Goal: Feedback & Contribution: Submit feedback/report problem

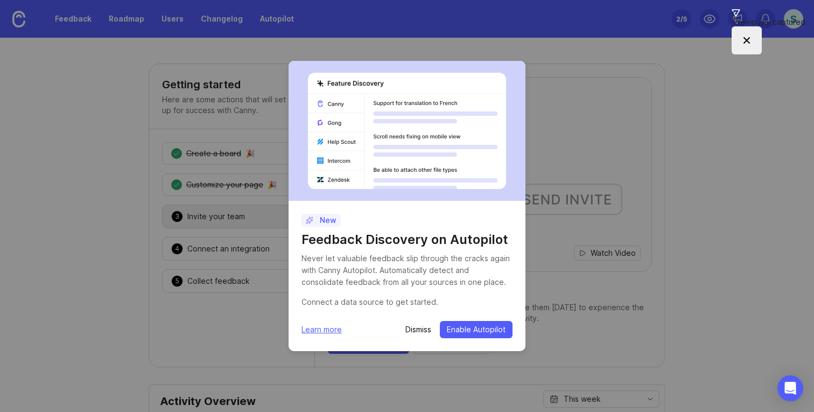
click at [425, 328] on p "Dismiss" at bounding box center [418, 329] width 26 height 11
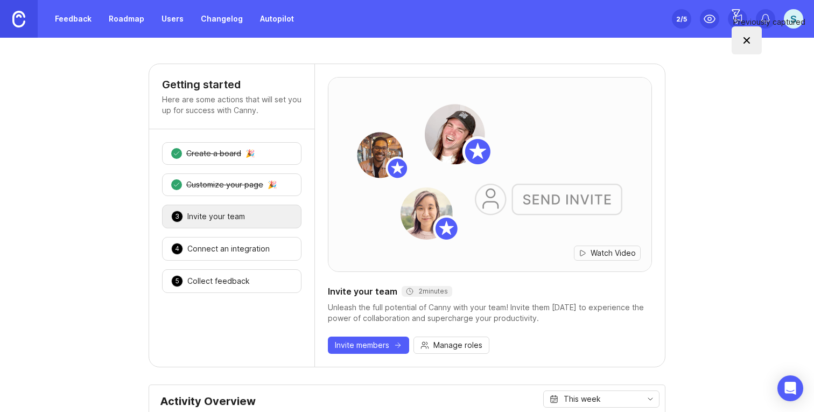
scroll to position [32, 0]
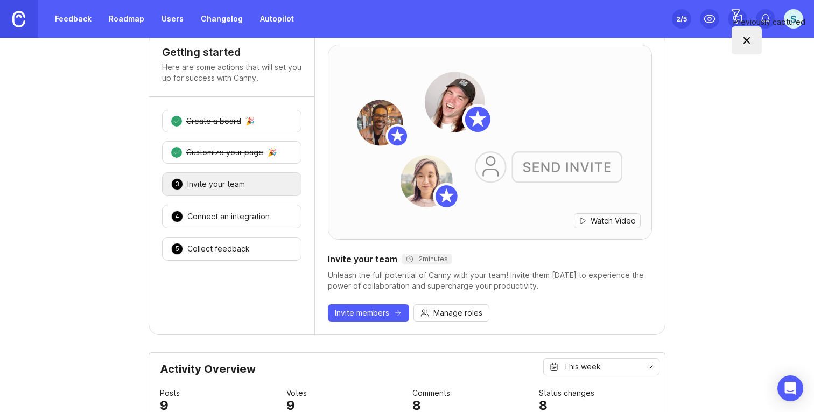
click at [219, 220] on div "Connect an integration" at bounding box center [228, 216] width 82 height 11
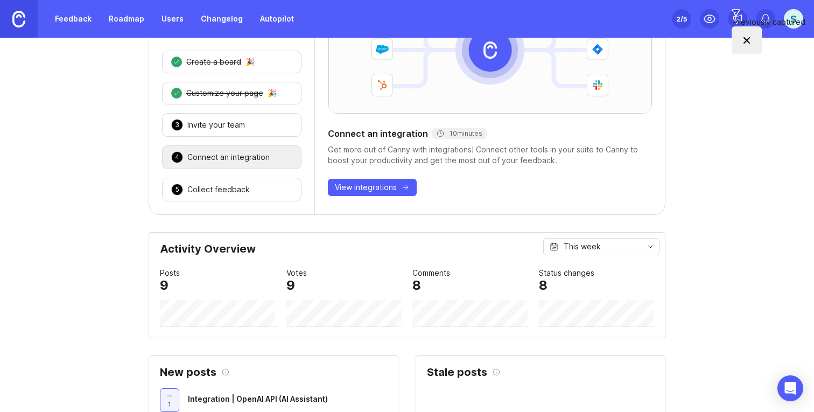
scroll to position [95, 0]
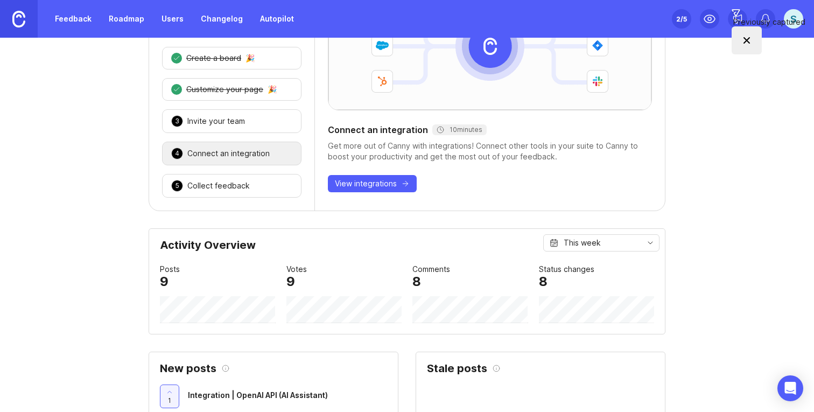
click at [271, 189] on div "5 Collect feedback 🎉" at bounding box center [231, 186] width 139 height 24
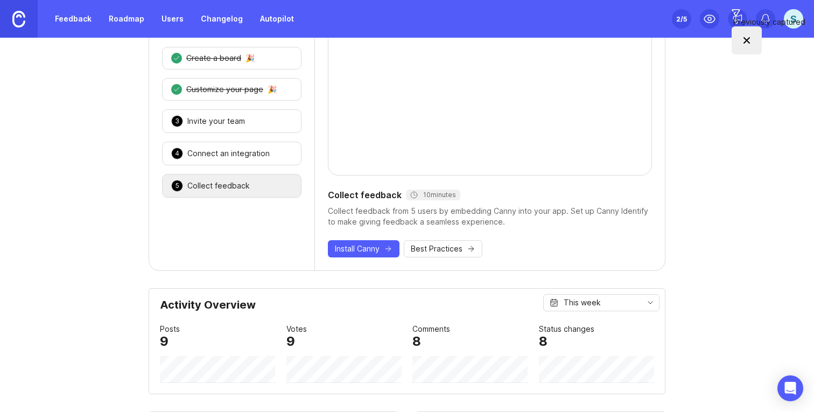
click at [368, 250] on span "Install Canny" at bounding box center [357, 248] width 45 height 11
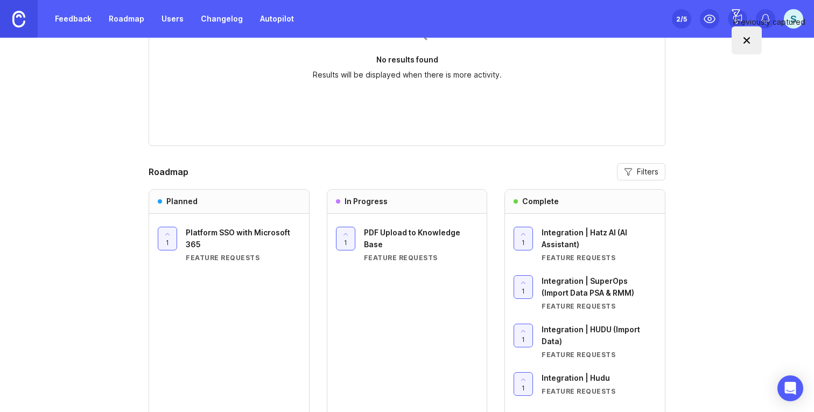
scroll to position [877, 0]
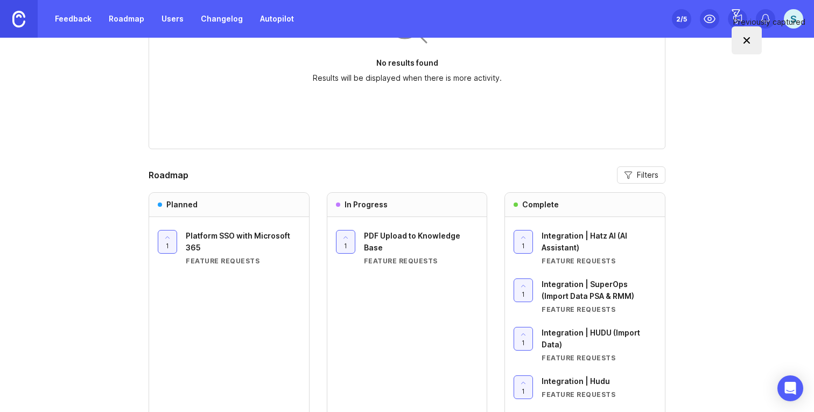
click at [655, 177] on span "Filters" at bounding box center [648, 175] width 22 height 11
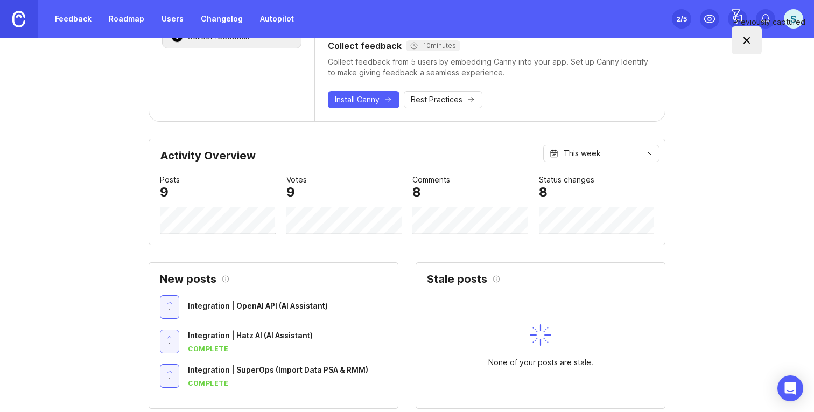
scroll to position [238, 0]
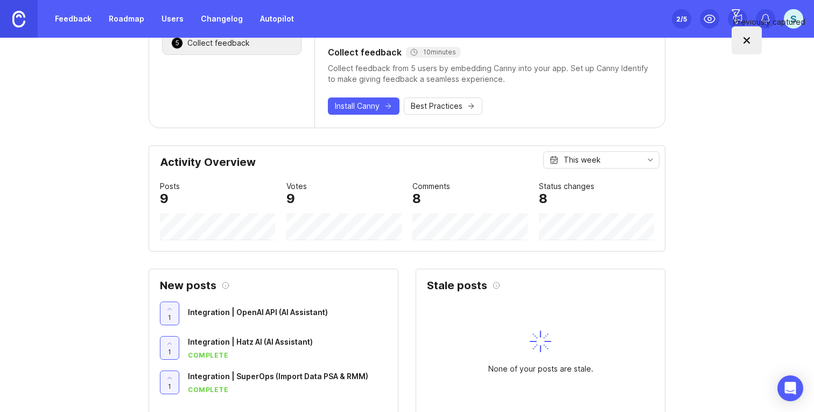
click at [133, 23] on link "Roadmap" at bounding box center [126, 18] width 48 height 19
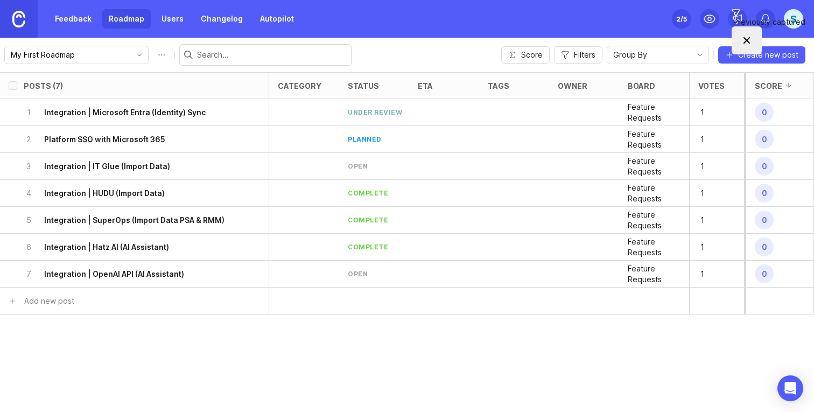
click at [800, 20] on div "S" at bounding box center [793, 18] width 19 height 19
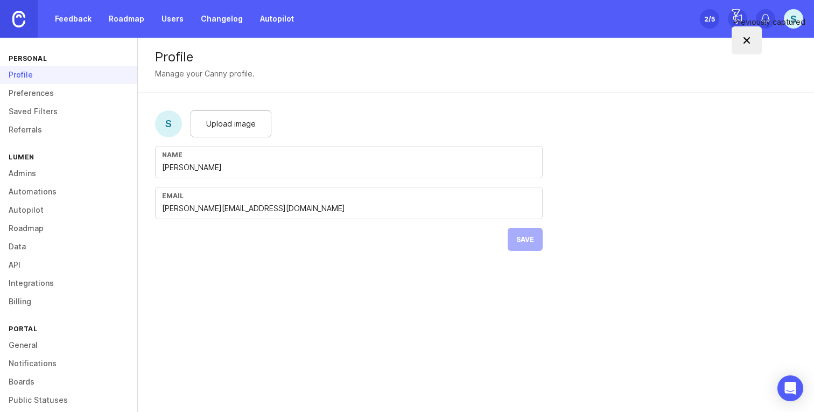
click at [797, 20] on div "S" at bounding box center [793, 18] width 19 height 19
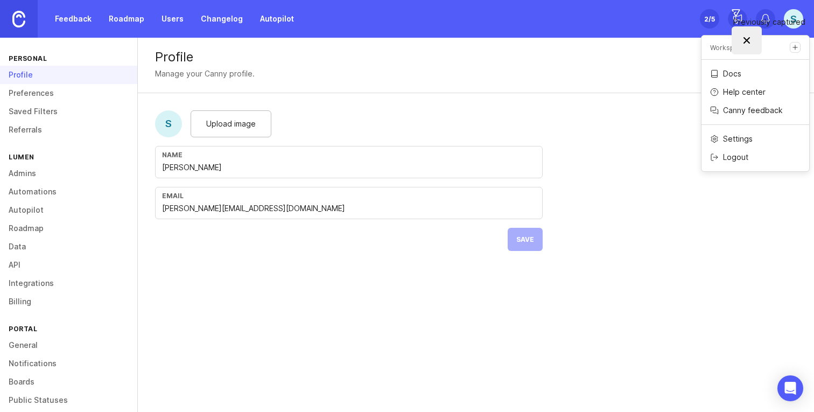
click at [755, 88] on p "Help center" at bounding box center [744, 92] width 43 height 11
click at [90, 19] on link "Feedback" at bounding box center [73, 18] width 50 height 19
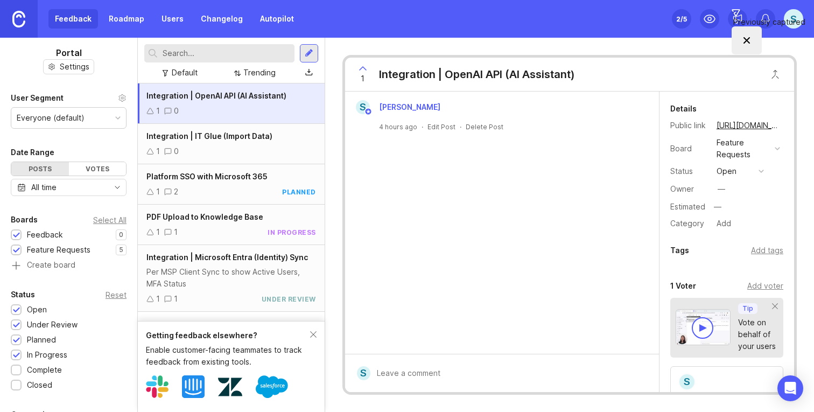
click at [125, 14] on link "Roadmap" at bounding box center [126, 18] width 48 height 19
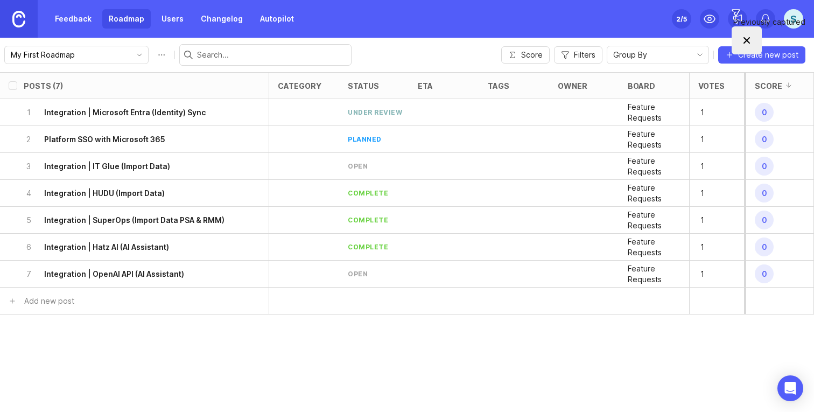
click at [676, 19] on div "Set up Canny 2 /5" at bounding box center [681, 18] width 19 height 15
click at [131, 51] on icon "toggle icon" at bounding box center [139, 55] width 17 height 9
click at [795, 18] on div "S" at bounding box center [793, 18] width 19 height 19
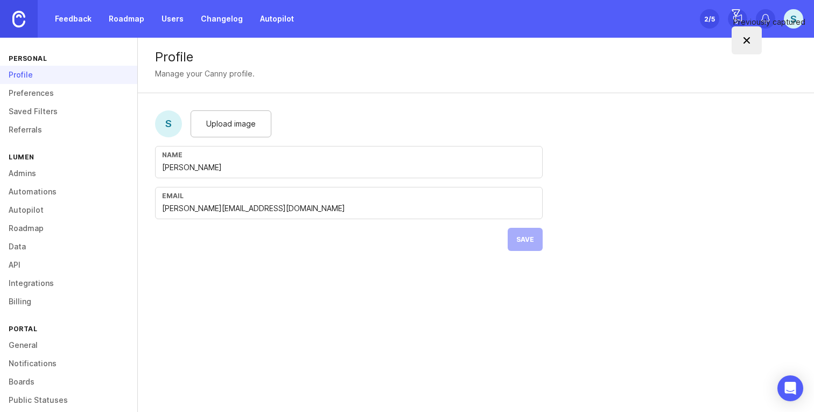
click at [36, 232] on link "Roadmap" at bounding box center [68, 228] width 137 height 18
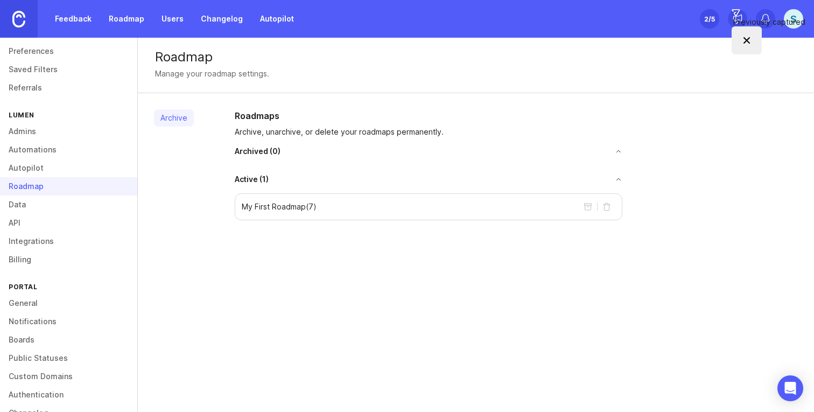
scroll to position [66, 0]
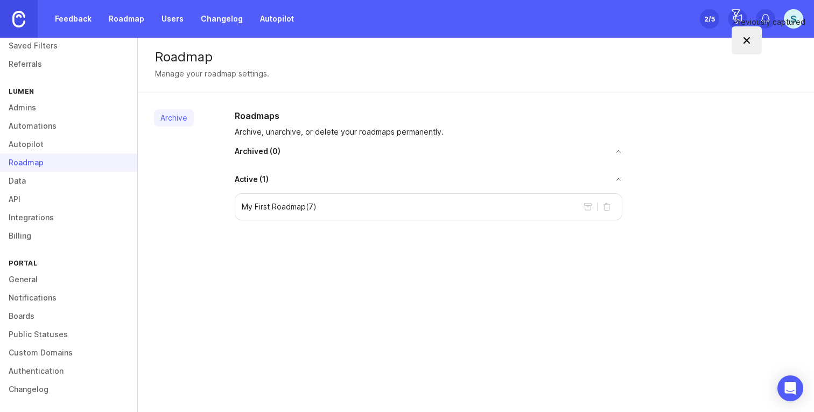
click at [36, 319] on link "Boards" at bounding box center [68, 316] width 137 height 18
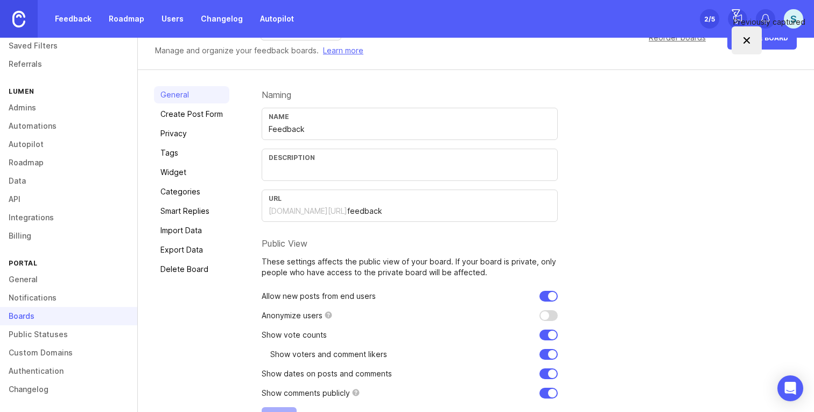
scroll to position [66, 0]
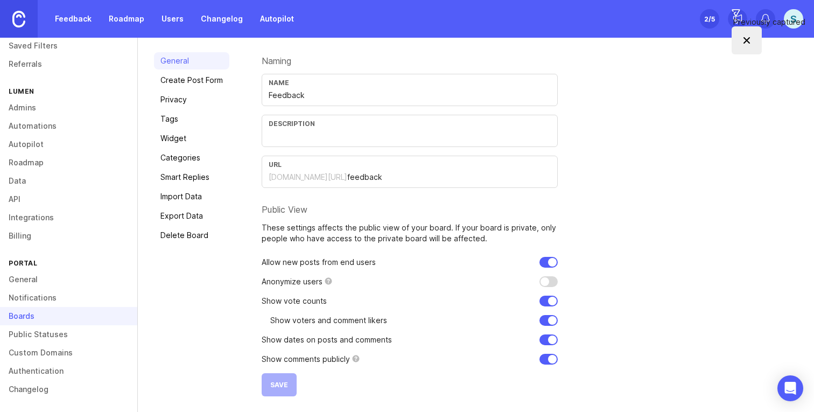
click at [549, 282] on input "checkbox" at bounding box center [548, 281] width 18 height 11
checkbox input "false"
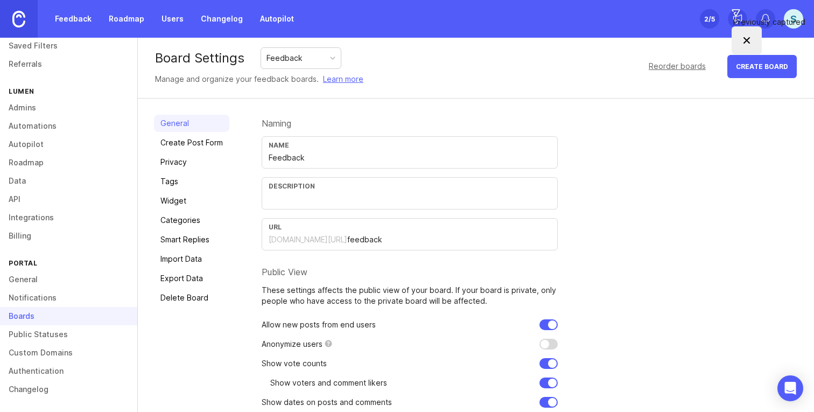
scroll to position [0, 0]
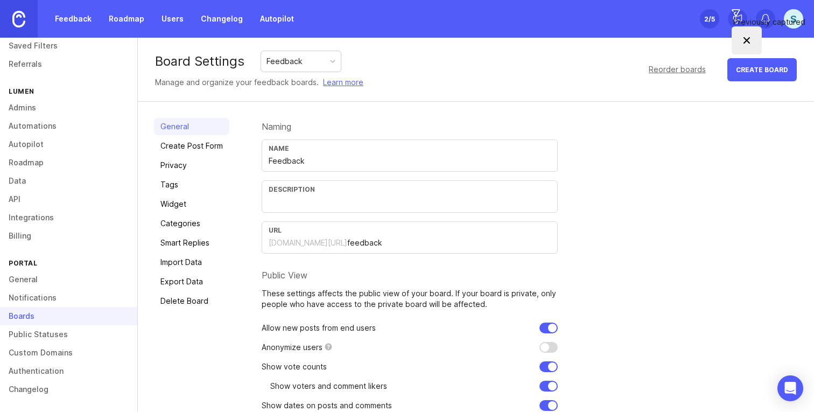
click at [202, 149] on link "Create Post Form" at bounding box center [191, 145] width 75 height 17
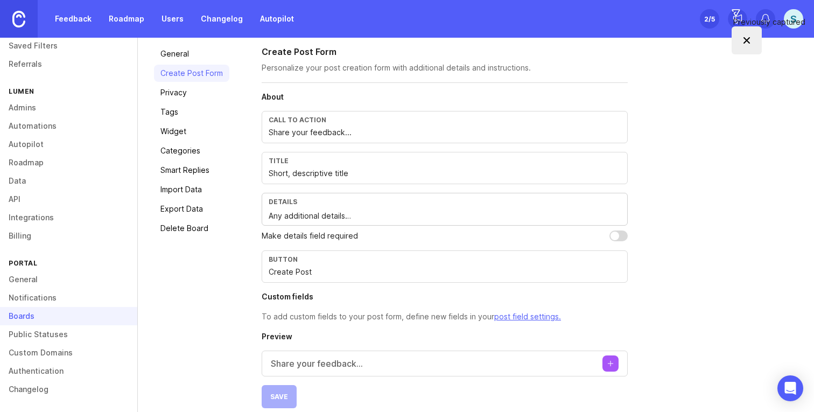
scroll to position [62, 0]
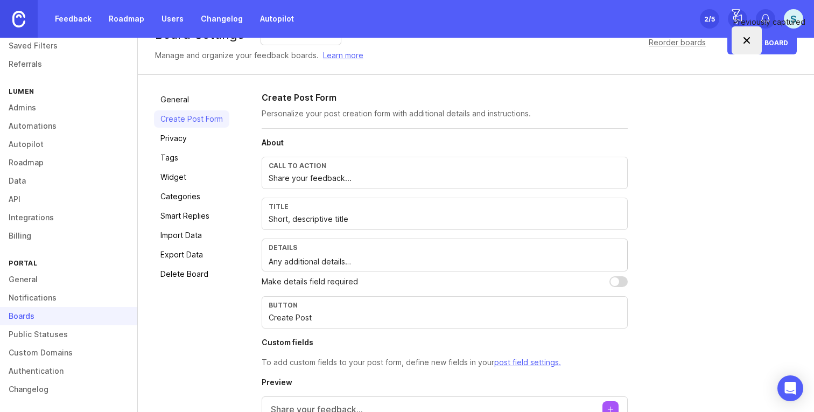
click at [183, 135] on link "Privacy" at bounding box center [191, 138] width 75 height 17
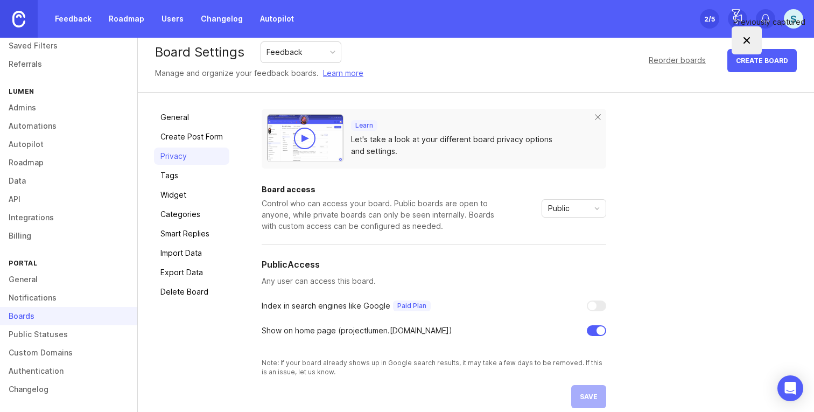
scroll to position [21, 0]
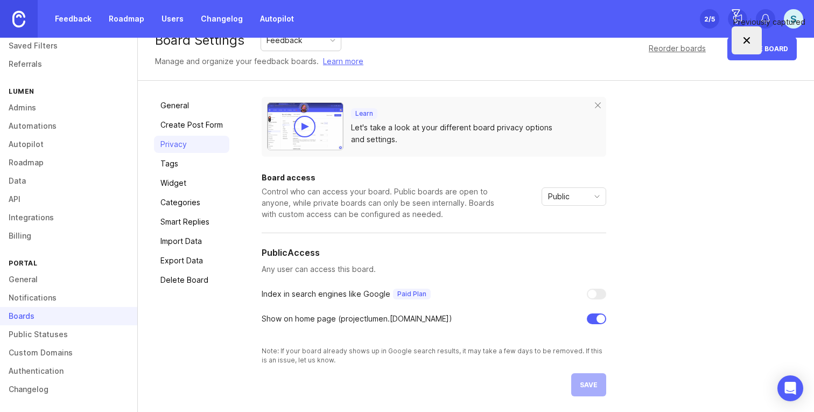
click at [193, 170] on link "Tags" at bounding box center [191, 163] width 75 height 17
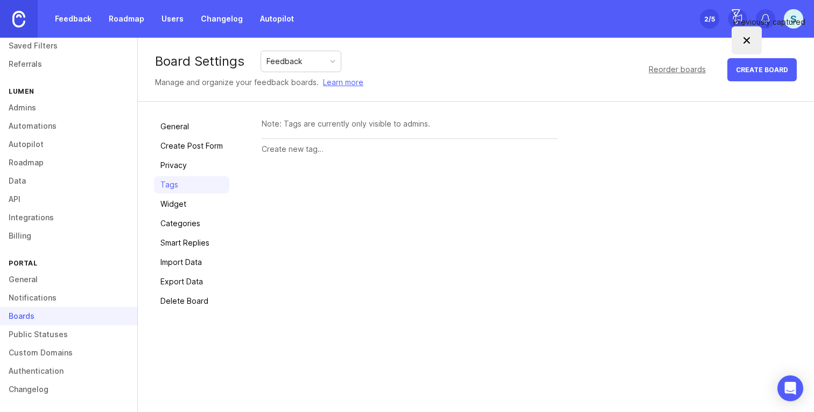
click at [180, 198] on link "Widget" at bounding box center [191, 203] width 75 height 17
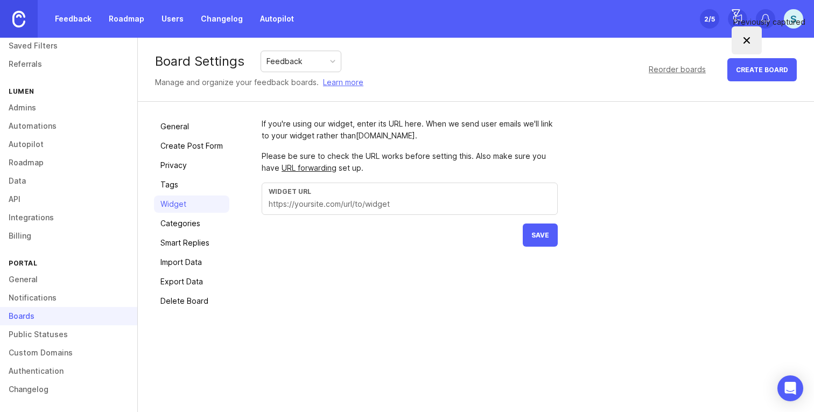
click at [182, 223] on link "Categories" at bounding box center [191, 223] width 75 height 17
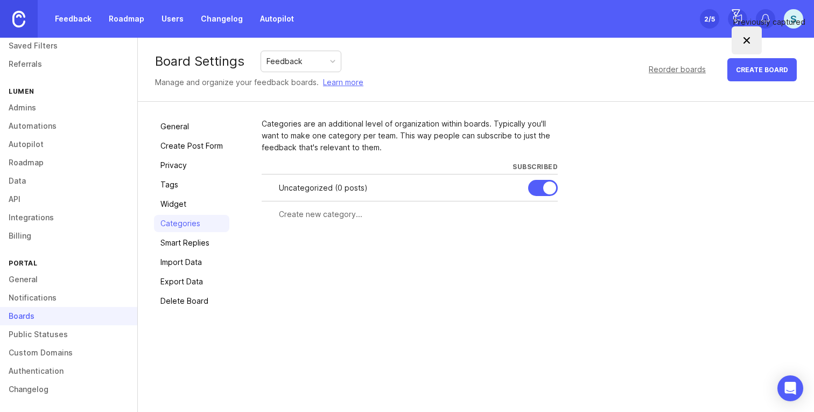
click at [194, 243] on link "Smart Replies" at bounding box center [191, 242] width 75 height 17
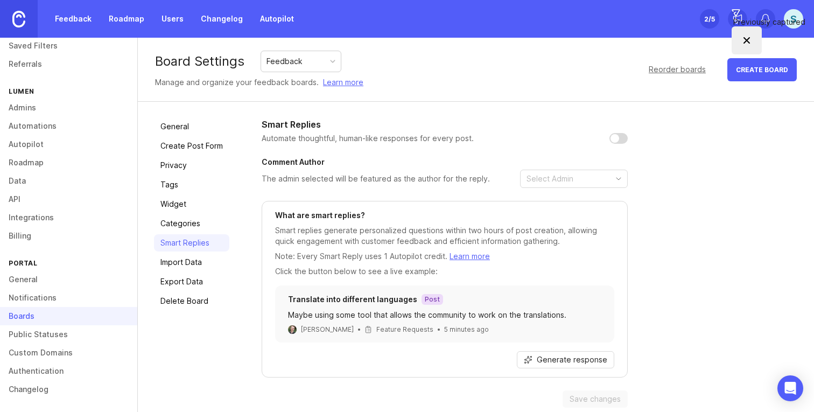
click at [676, 69] on div "Reorder boards" at bounding box center [677, 70] width 57 height 12
click at [328, 52] on div "Feedback" at bounding box center [301, 61] width 80 height 20
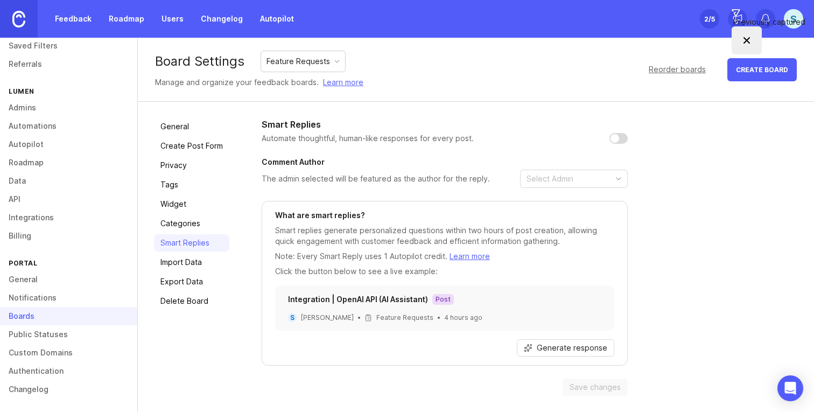
click at [179, 123] on link "General" at bounding box center [191, 126] width 75 height 17
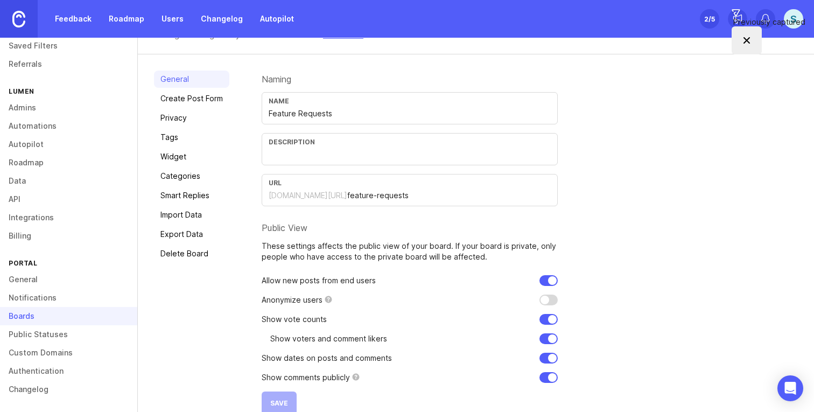
scroll to position [66, 0]
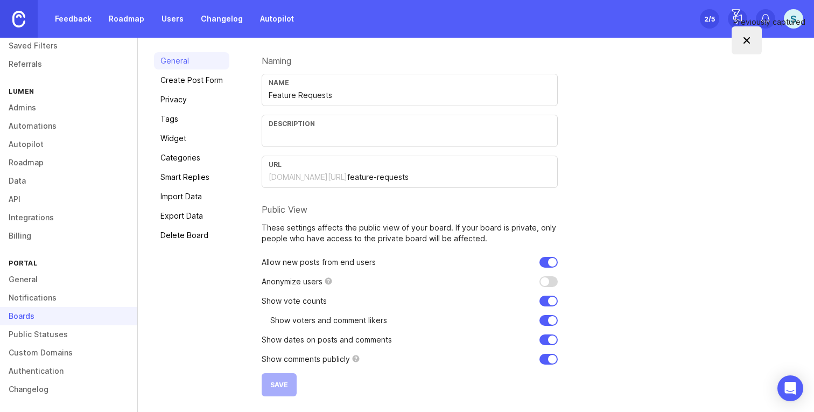
click at [91, 331] on link "Public Statuses" at bounding box center [68, 334] width 137 height 18
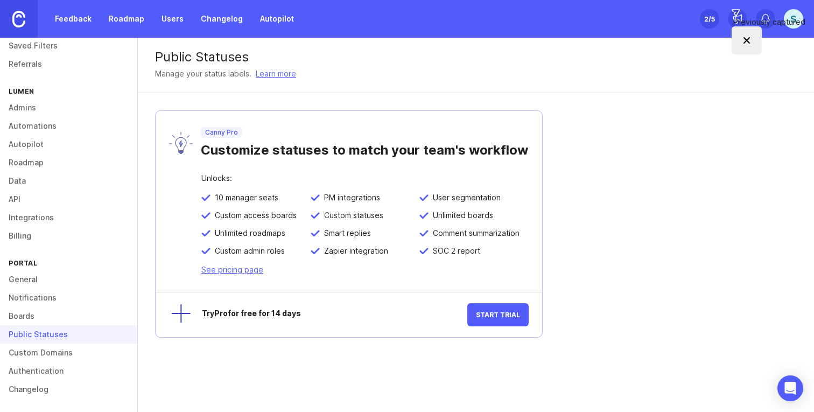
click at [30, 312] on link "Boards" at bounding box center [68, 316] width 137 height 18
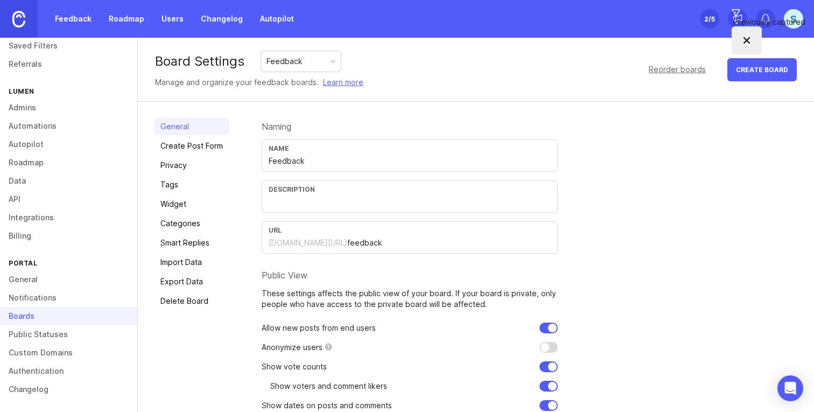
click at [295, 65] on div "Feedback" at bounding box center [285, 61] width 36 height 12
click at [300, 159] on input "Feedback" at bounding box center [410, 161] width 282 height 12
type input "Bugs"
click at [387, 215] on div "Name Bugs Description URL projectlumen.canny.io/ feedback" at bounding box center [410, 196] width 296 height 114
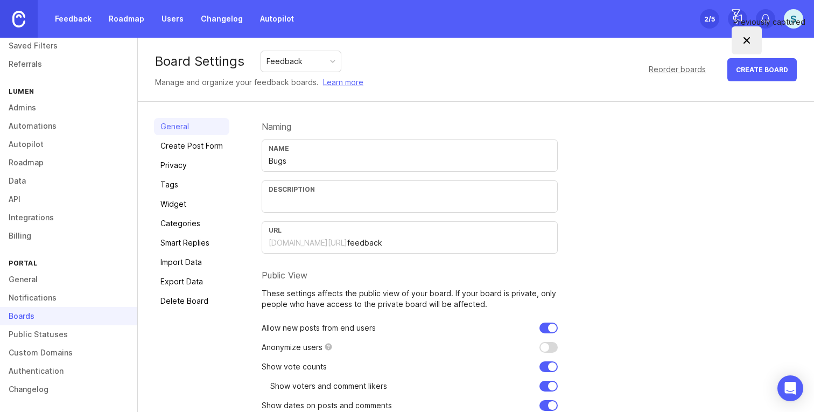
click at [377, 248] on input "feedback" at bounding box center [449, 243] width 204 height 12
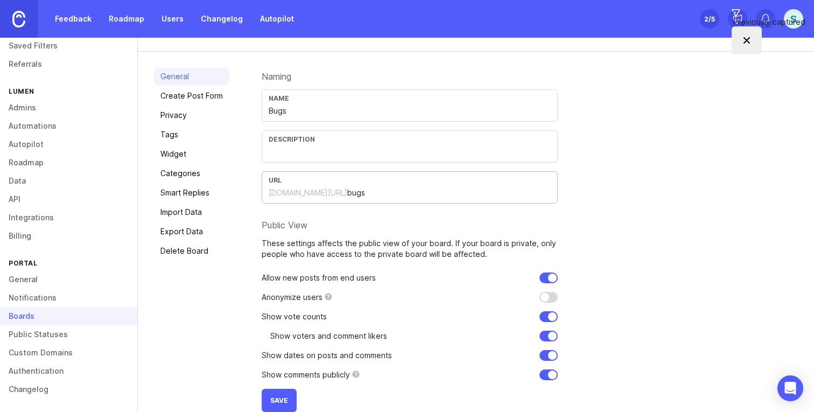
scroll to position [66, 0]
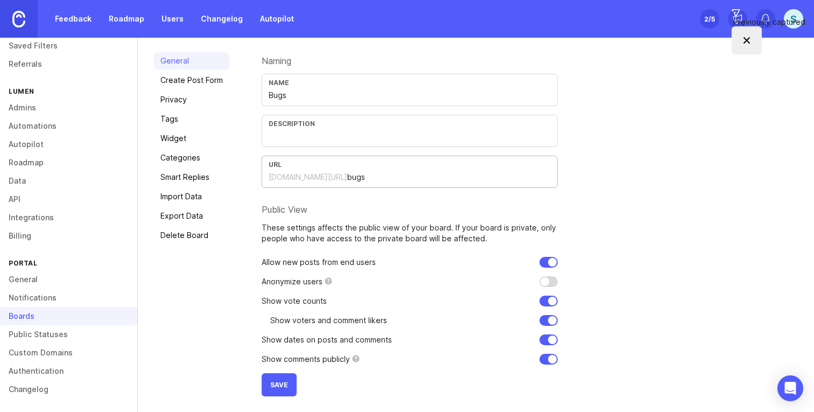
type input "bugs"
click at [270, 387] on span "Save" at bounding box center [279, 385] width 18 height 8
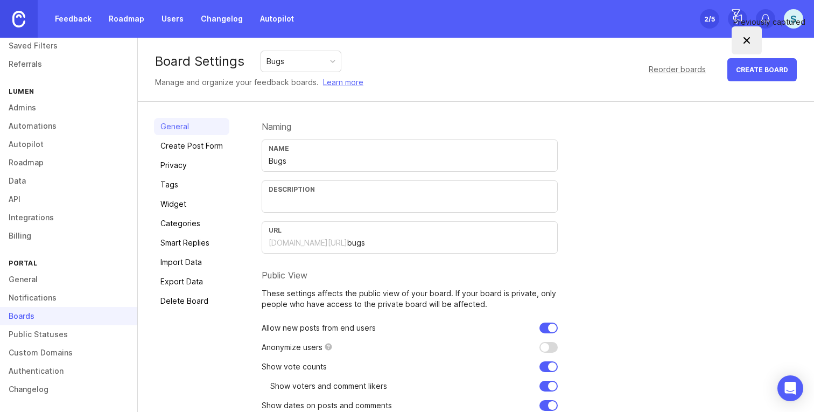
click at [19, 23] on img at bounding box center [18, 19] width 13 height 17
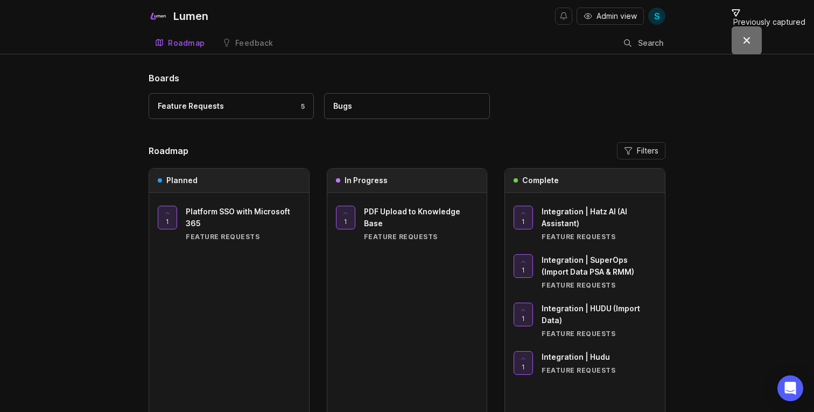
click at [213, 107] on div "Feature Requests" at bounding box center [191, 106] width 66 height 12
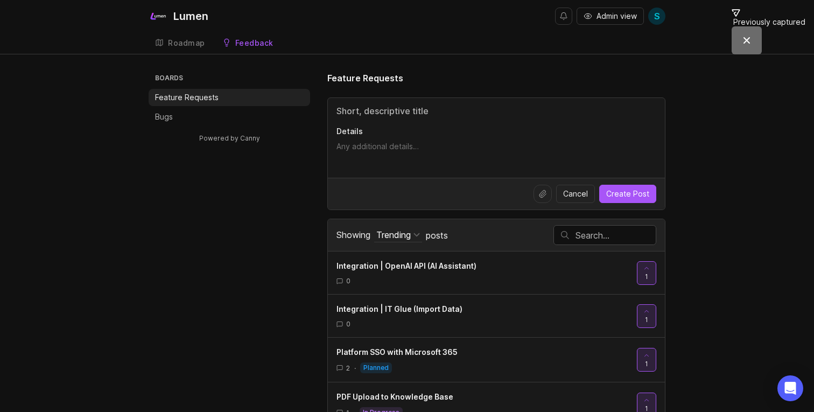
click at [156, 120] on p "Bugs" at bounding box center [164, 116] width 18 height 11
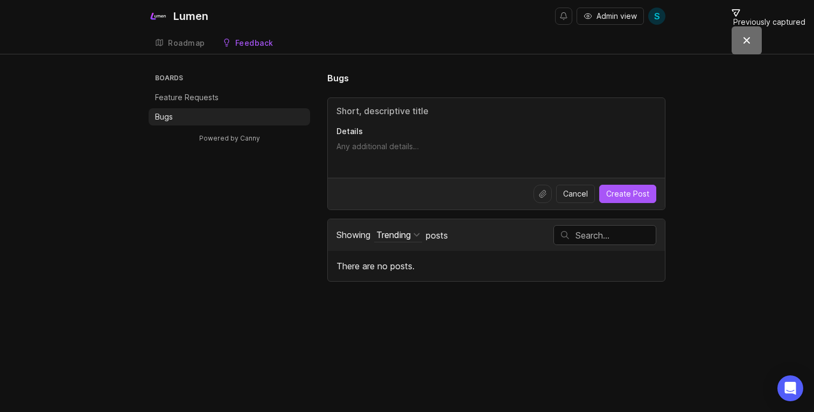
click at [192, 45] on div "Roadmap" at bounding box center [186, 43] width 37 height 8
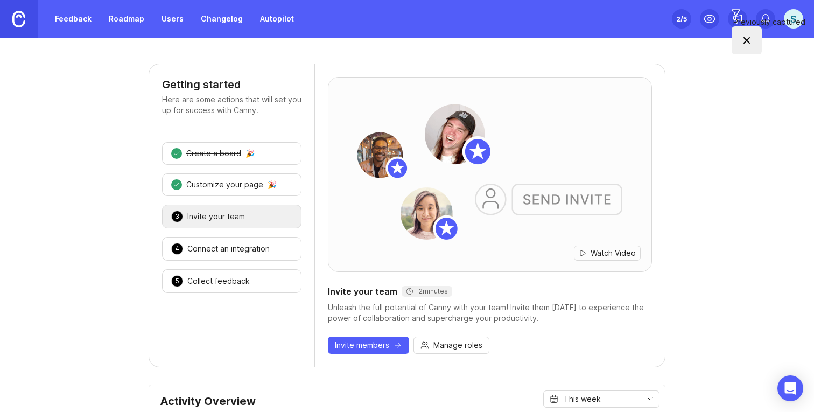
click at [793, 20] on div "S" at bounding box center [793, 18] width 19 height 19
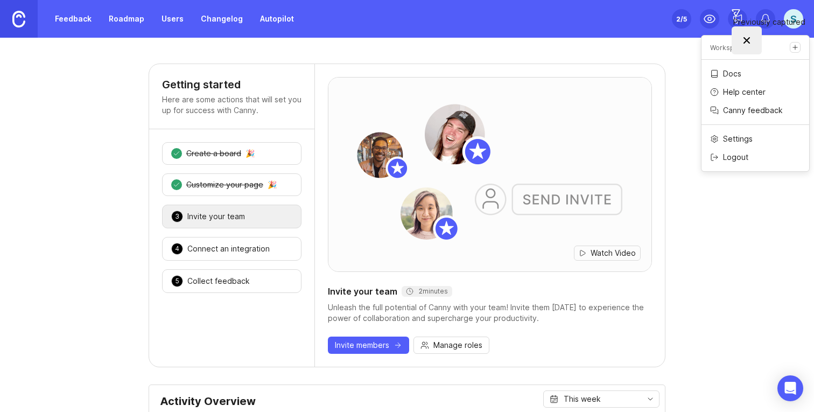
click at [744, 89] on p "Help center" at bounding box center [744, 92] width 43 height 11
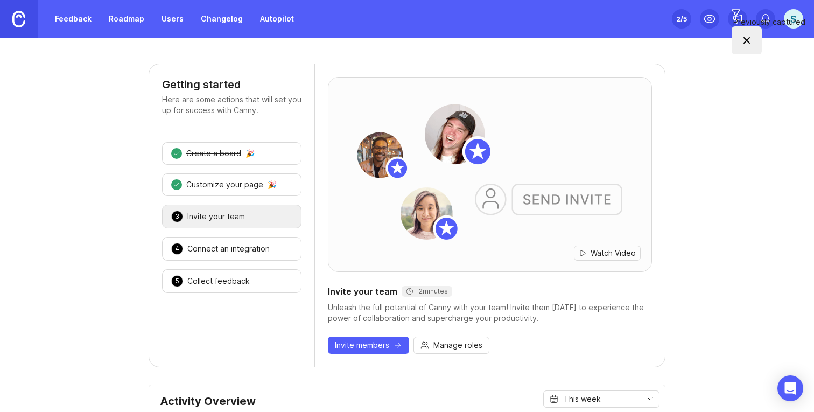
click at [71, 26] on link "Feedback" at bounding box center [73, 18] width 50 height 19
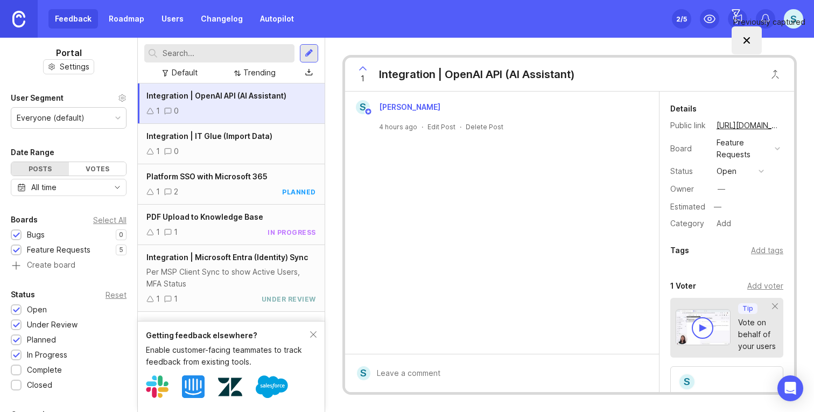
click at [733, 153] on div "Feature Requests" at bounding box center [744, 149] width 54 height 24
click at [641, 167] on div "S Sean Inman 4 hours ago · Edit Post · Delete Post" at bounding box center [502, 223] width 314 height 262
click at [78, 17] on div "Feedback Roadmap Users Changelog Autopilot" at bounding box center [174, 18] width 252 height 19
click at [29, 21] on link at bounding box center [19, 19] width 38 height 38
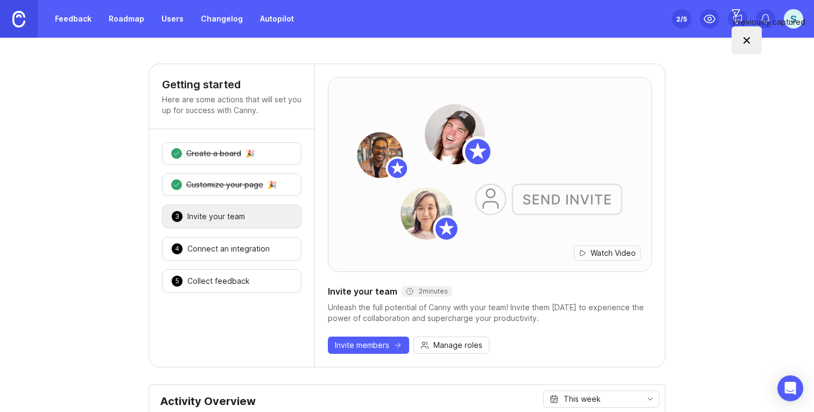
click at [89, 25] on link "Feedback" at bounding box center [73, 18] width 50 height 19
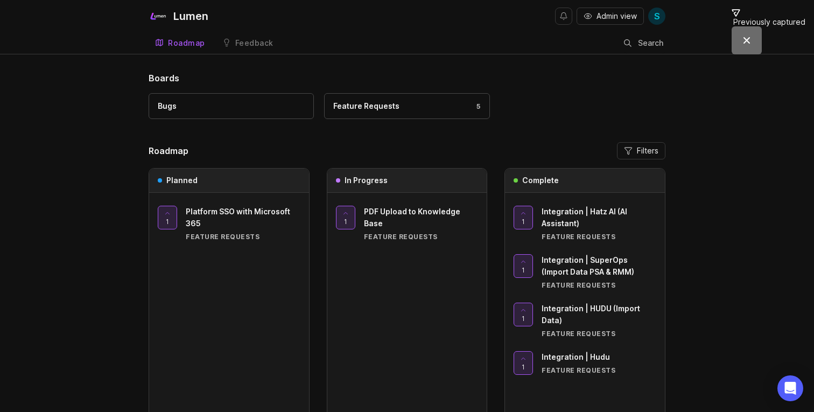
click at [214, 108] on div "Bugs" at bounding box center [231, 106] width 147 height 12
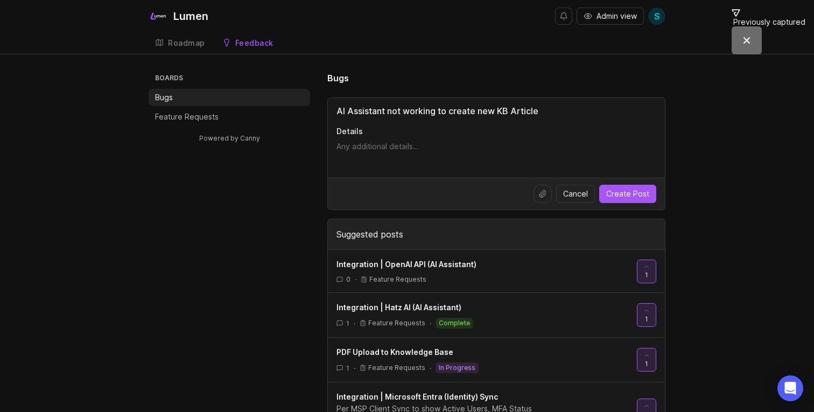
type input "AI Assistant not working to create new KB Article"
click at [347, 142] on textarea "Details" at bounding box center [496, 152] width 320 height 22
paste textarea "Network error: Edge Function returned a non-2xx status code Retry attempt 2/3"
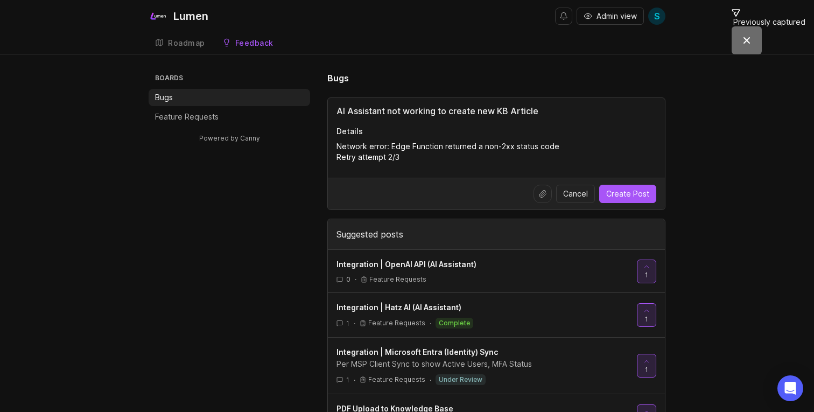
type textarea "Network error: Edge Function returned a non-2xx status code Retry attempt 2/3"
click at [543, 198] on div at bounding box center [543, 194] width 18 height 18
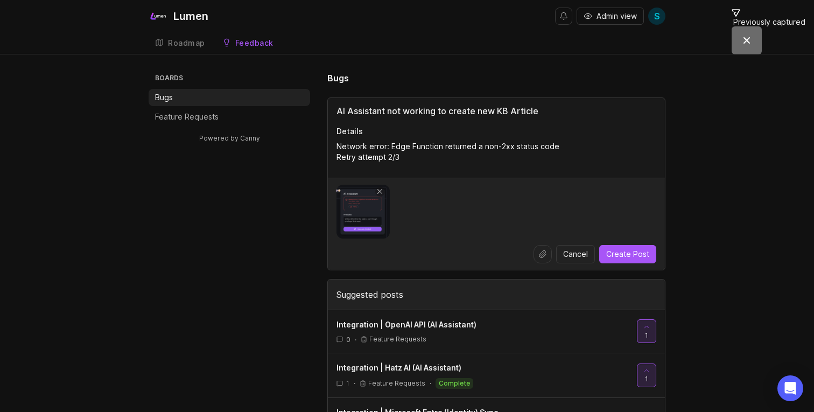
click at [638, 255] on span "Create Post" at bounding box center [627, 254] width 43 height 11
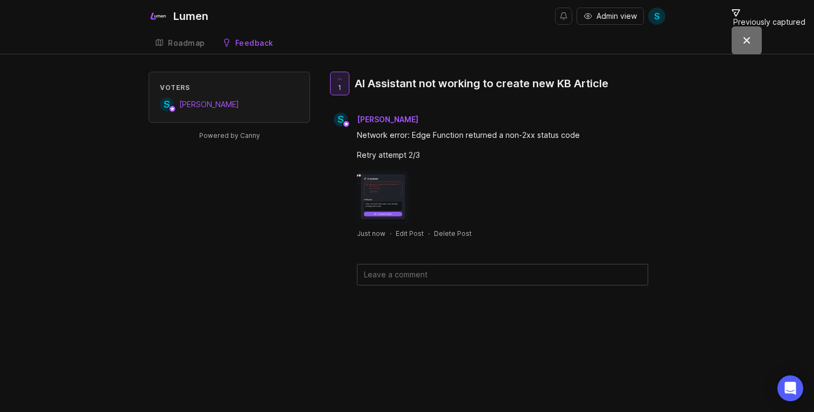
click at [236, 185] on div "Voters S Sean Inman Powered by Canny 1 AI Assistant not working to create new K…" at bounding box center [407, 196] width 517 height 248
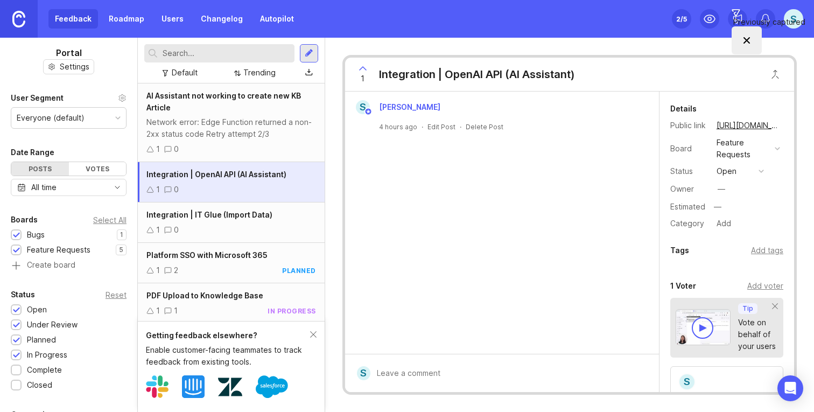
click at [19, 248] on div at bounding box center [16, 251] width 7 height 8
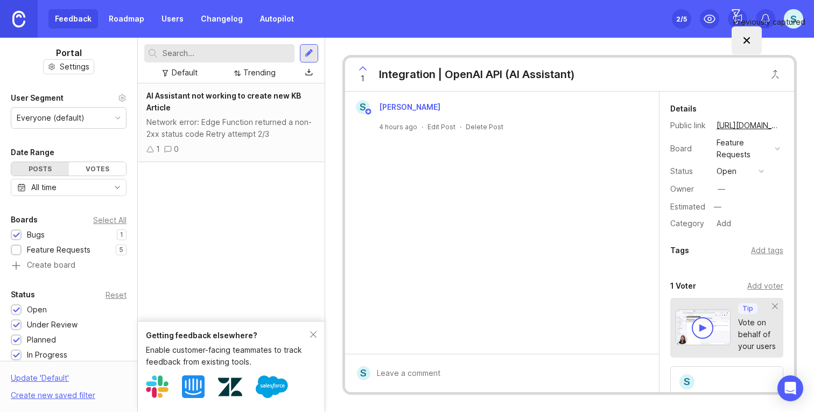
click at [255, 112] on div "AI Assistant not working to create new KB Article" at bounding box center [231, 102] width 170 height 24
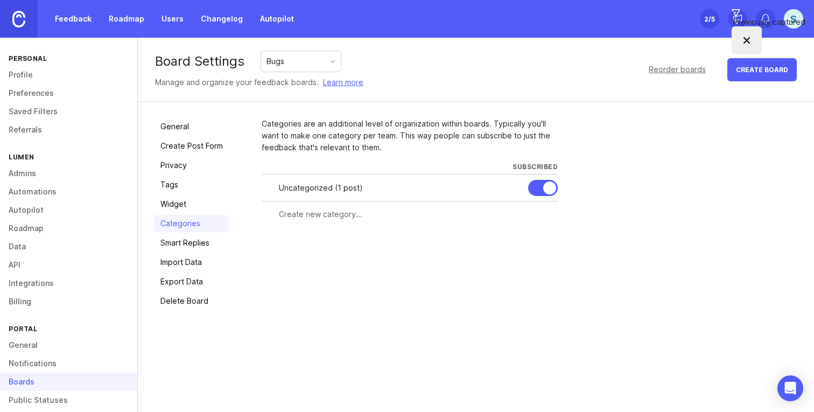
click at [314, 220] on div at bounding box center [410, 214] width 296 height 20
type input "h"
type input "HatzAI"
click at [470, 214] on div at bounding box center [469, 214] width 7 height 8
click at [473, 218] on div "Subscribe all admins" at bounding box center [511, 213] width 94 height 12
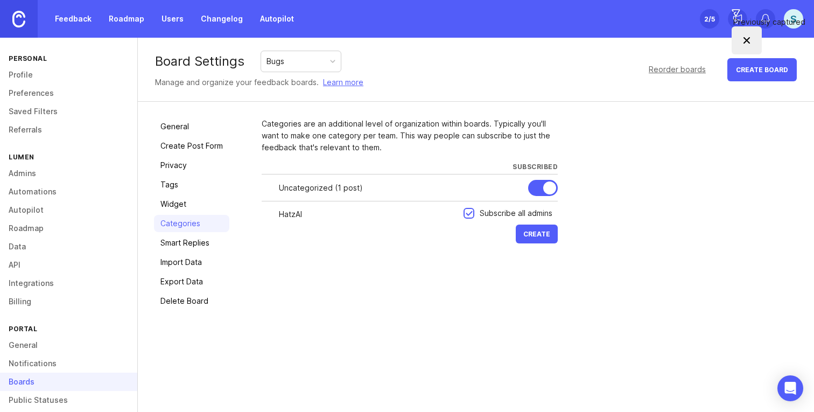
click at [527, 232] on span "Create" at bounding box center [536, 234] width 27 height 8
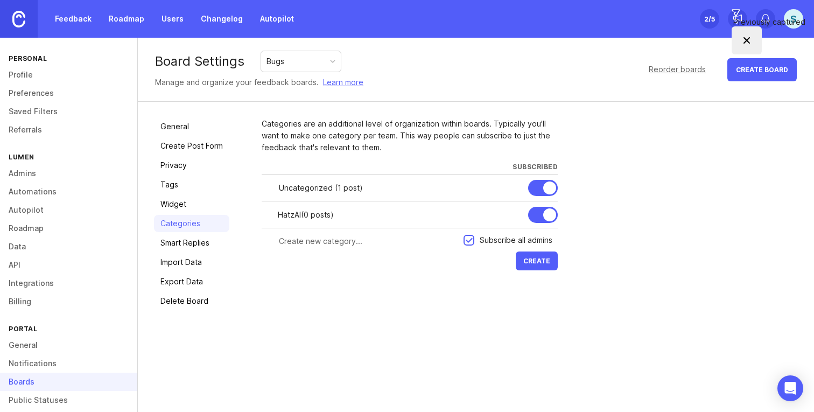
click at [83, 19] on link "Feedback" at bounding box center [73, 18] width 50 height 19
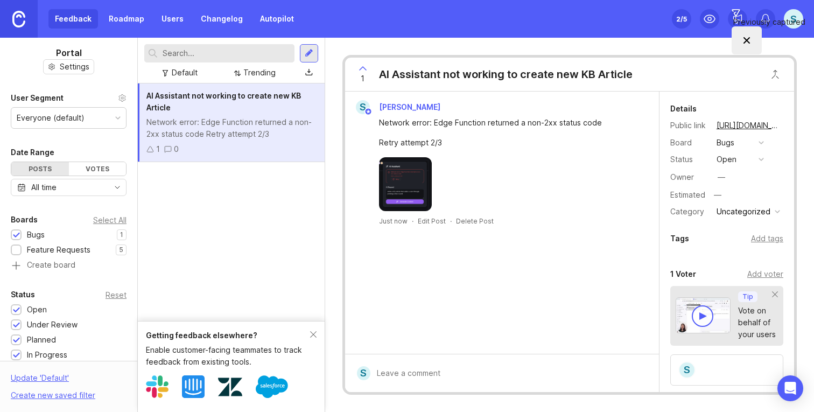
click at [761, 238] on div "Add tags" at bounding box center [767, 239] width 32 height 12
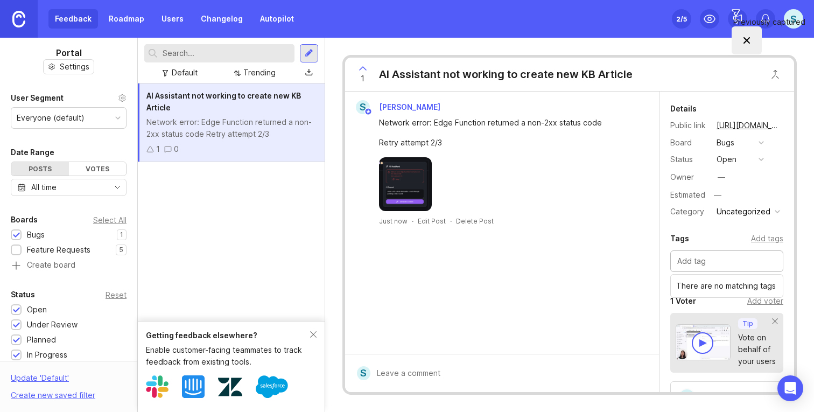
click at [722, 265] on input "text" at bounding box center [726, 261] width 99 height 12
type input "HatzAI"
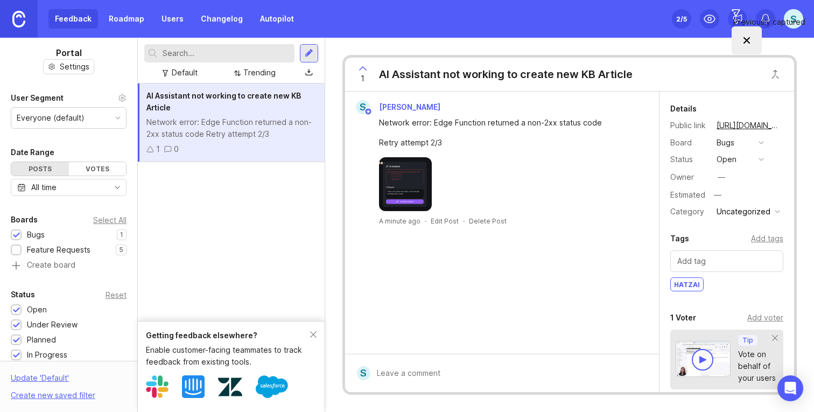
click at [706, 237] on div "Tags Add tags" at bounding box center [726, 238] width 113 height 13
click at [731, 161] on div "open" at bounding box center [727, 159] width 20 height 12
click at [732, 236] on div "in progress" at bounding box center [743, 238] width 48 height 9
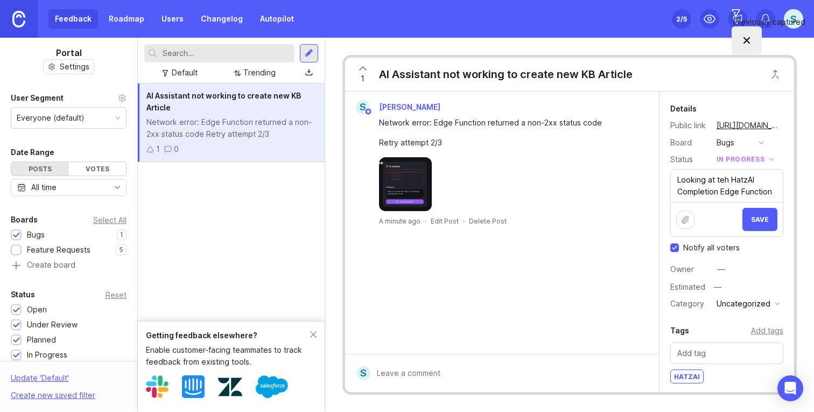
type textarea "Looking at teh HatzAI Completion Edge Function"
click at [767, 219] on span "Save" at bounding box center [760, 219] width 18 height 8
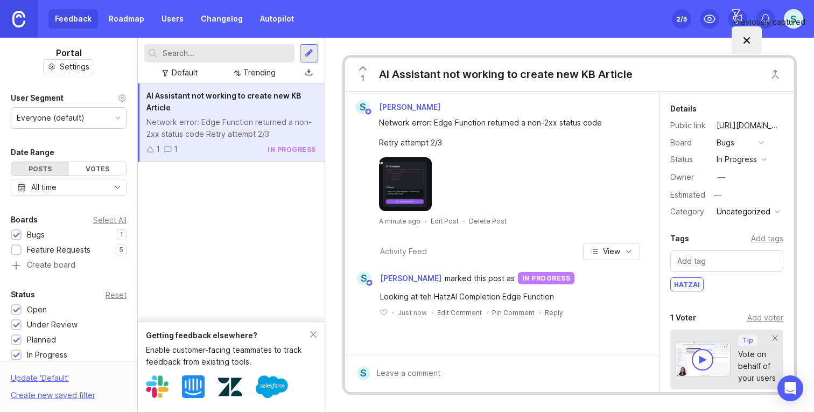
click at [722, 177] on div "—" at bounding box center [722, 177] width 8 height 12
type input "092025"
click at [760, 193] on input "092025" at bounding box center [747, 196] width 73 height 14
click at [756, 206] on button "Uncategorized" at bounding box center [748, 213] width 70 height 14
click at [745, 227] on li "HatzAI" at bounding box center [747, 232] width 68 height 20
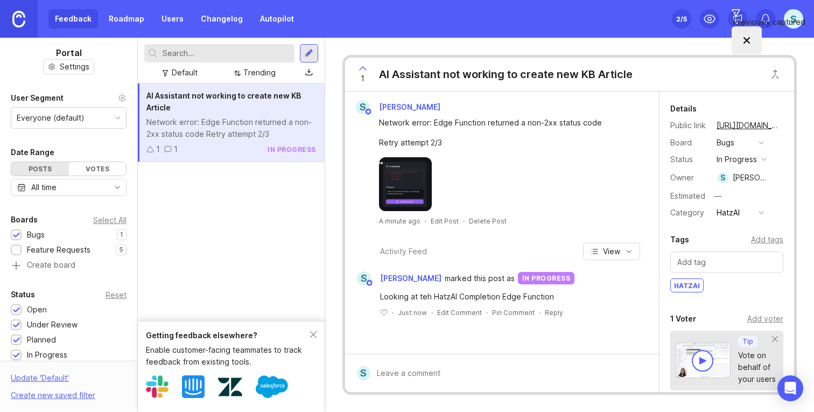
click at [737, 214] on div "HatzAI" at bounding box center [728, 213] width 23 height 12
click at [740, 254] on li "Uncategorized" at bounding box center [740, 252] width 54 height 20
click at [524, 170] on div at bounding box center [508, 184] width 258 height 54
click at [555, 295] on div "Looking at teh HatzAI Completion Edge Function" at bounding box center [508, 297] width 256 height 12
click at [718, 220] on div "Details Public link [URL][DOMAIN_NAME] Board Bugs Status in progress Owner S [P…" at bounding box center [727, 327] width 135 height 471
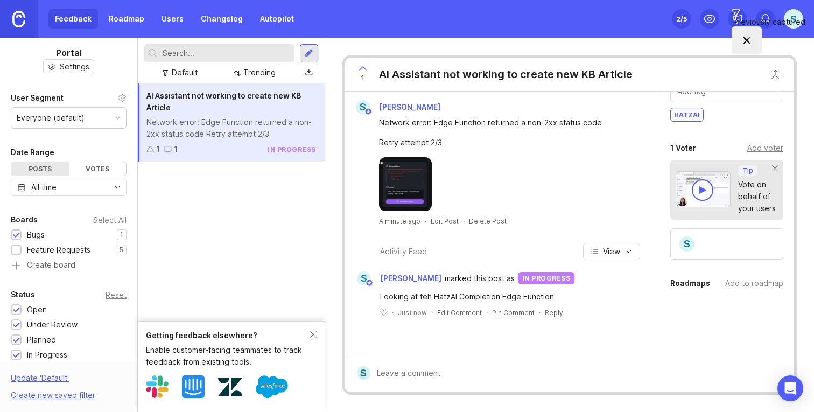
scroll to position [143, 0]
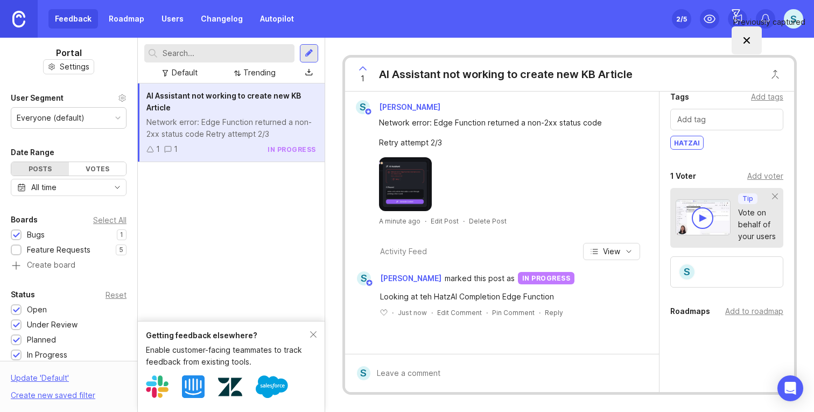
click at [458, 319] on div "S Sean Inman marked this post as in progress Looking at teh HatzAI Completion E…" at bounding box center [502, 302] width 314 height 66
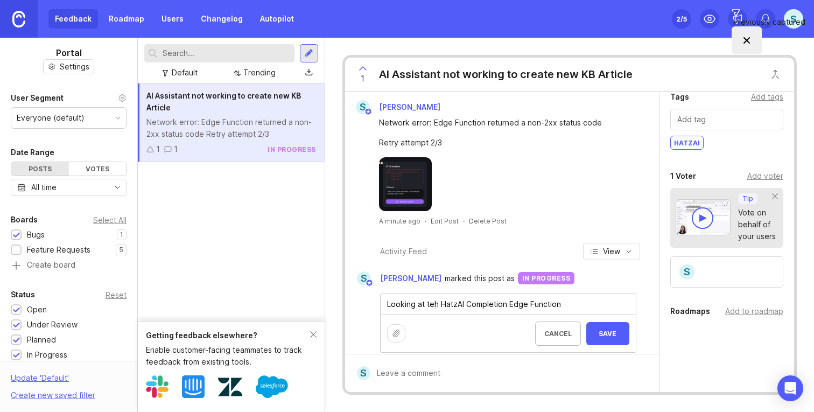
click at [515, 306] on textarea "Looking at teh HatzAI Completion Edge Function" at bounding box center [508, 304] width 255 height 20
click at [615, 334] on div "Cancel Save" at bounding box center [582, 333] width 94 height 24
click at [607, 335] on div "S Sean Inman Network error: Edge Function returned a non-2xx status code Retry …" at bounding box center [502, 223] width 314 height 262
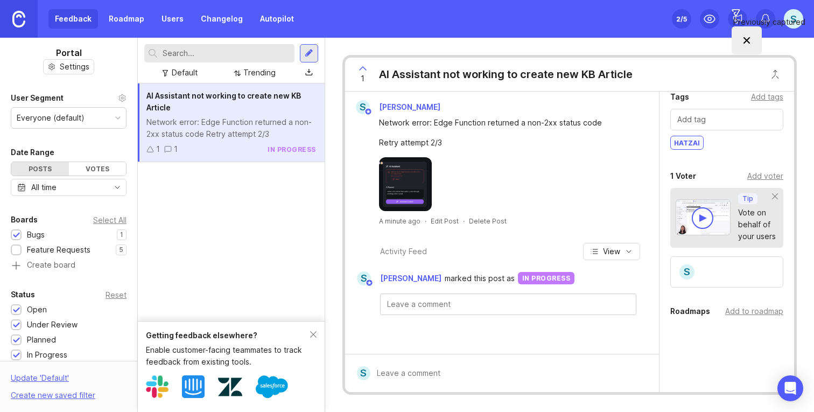
click at [592, 73] on div "AI Assistant not working to create new KB Article" at bounding box center [506, 74] width 254 height 15
click at [266, 243] on div "AI Assistant not working to create new KB Article Network error: Edge Function …" at bounding box center [231, 201] width 187 height 237
click at [498, 234] on div "Activity Feed View S Sean Inman marked this post as in progress" at bounding box center [502, 283] width 314 height 98
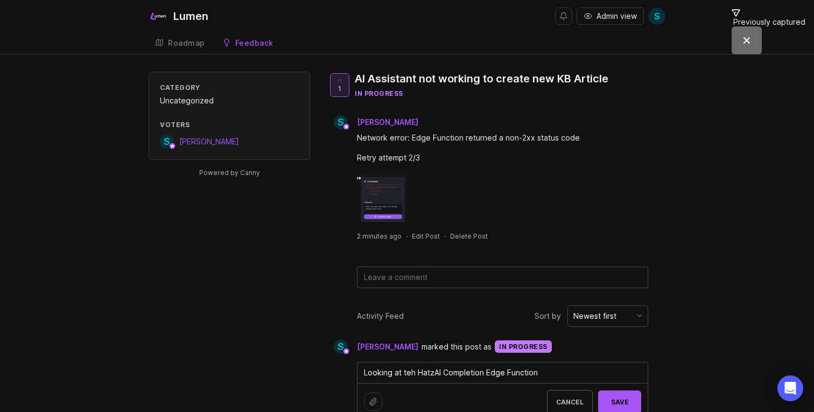
click at [439, 372] on textarea "Looking at teh HatzAI Completion Edge Function" at bounding box center [502, 372] width 290 height 20
type textarea "Looking into it."
click at [624, 398] on span "Save" at bounding box center [620, 402] width 26 height 8
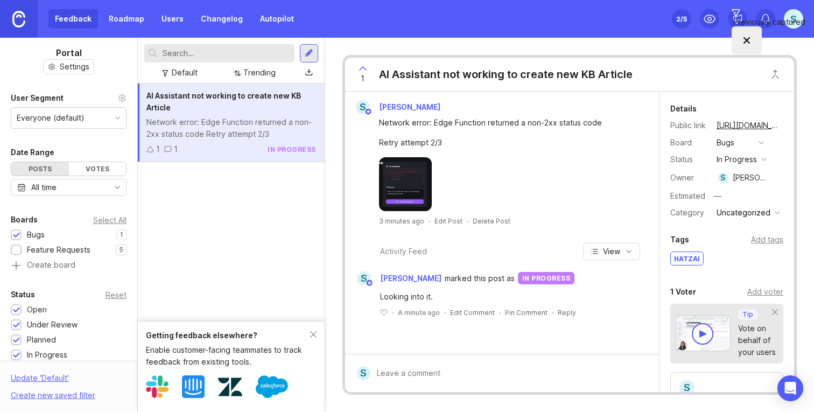
click at [733, 212] on div "Uncategorized" at bounding box center [744, 213] width 54 height 12
click at [693, 225] on div "Details Public link [URL][DOMAIN_NAME] Board Bugs Status in progress Owner S [P…" at bounding box center [727, 314] width 135 height 444
click at [18, 250] on div at bounding box center [16, 251] width 7 height 8
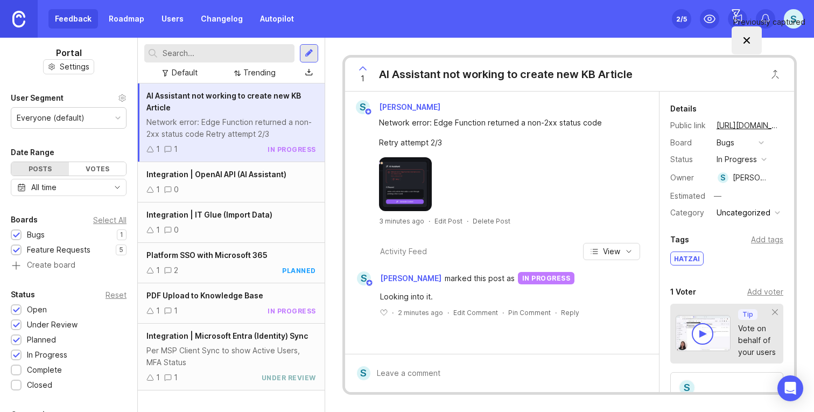
click at [218, 23] on link "Changelog" at bounding box center [221, 18] width 55 height 19
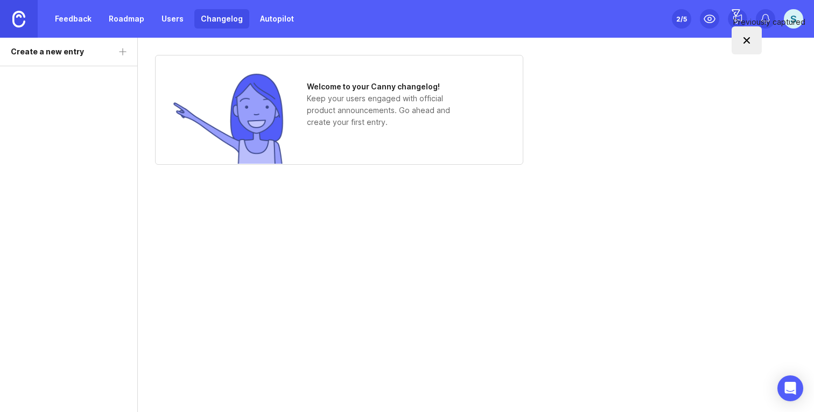
click at [87, 16] on link "Feedback" at bounding box center [73, 18] width 50 height 19
